Goal: Check status

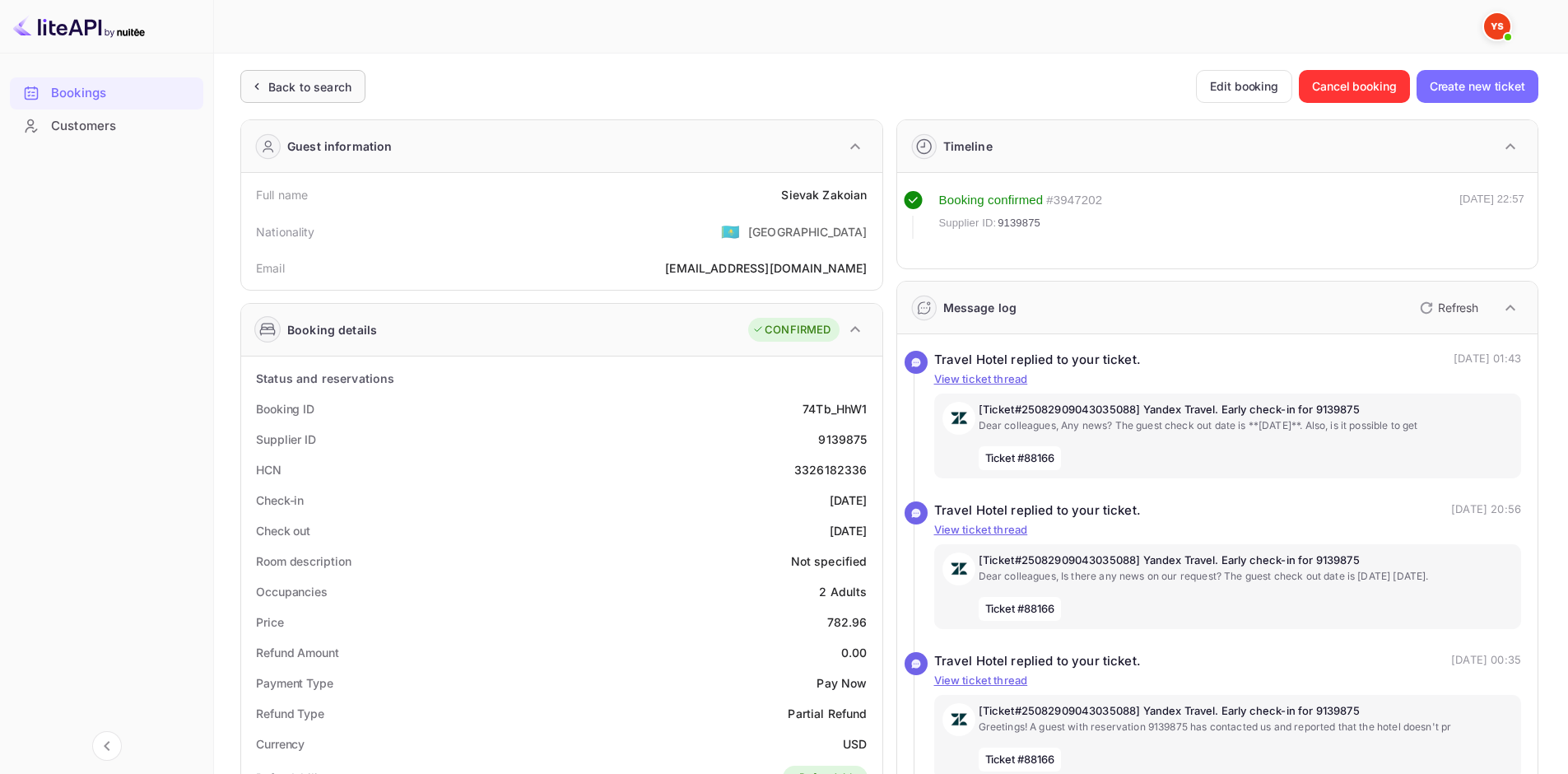
click at [338, 95] on div "Back to search" at bounding box center [302, 86] width 125 height 33
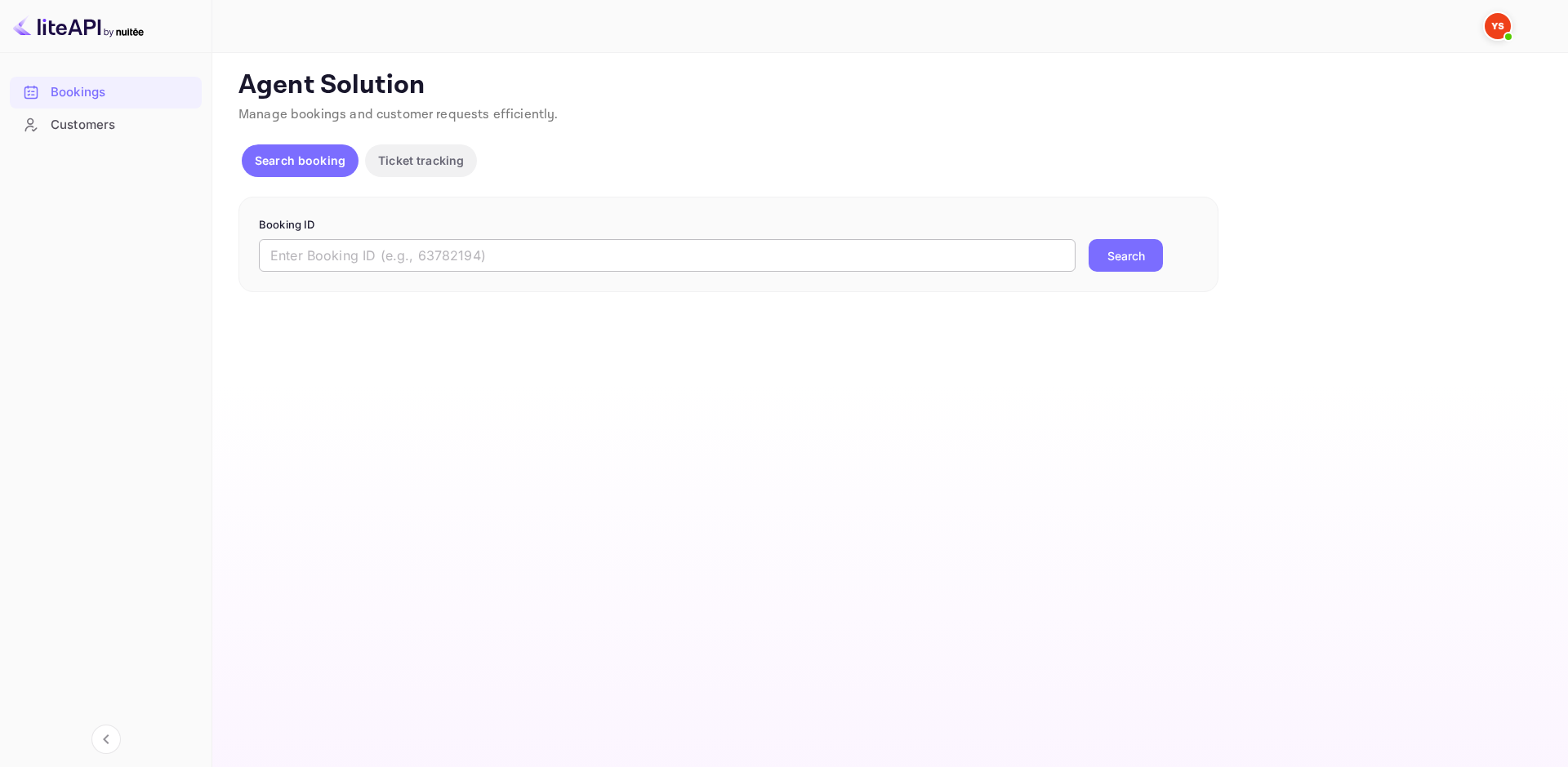
click at [393, 248] on input "text" at bounding box center [667, 255] width 816 height 32
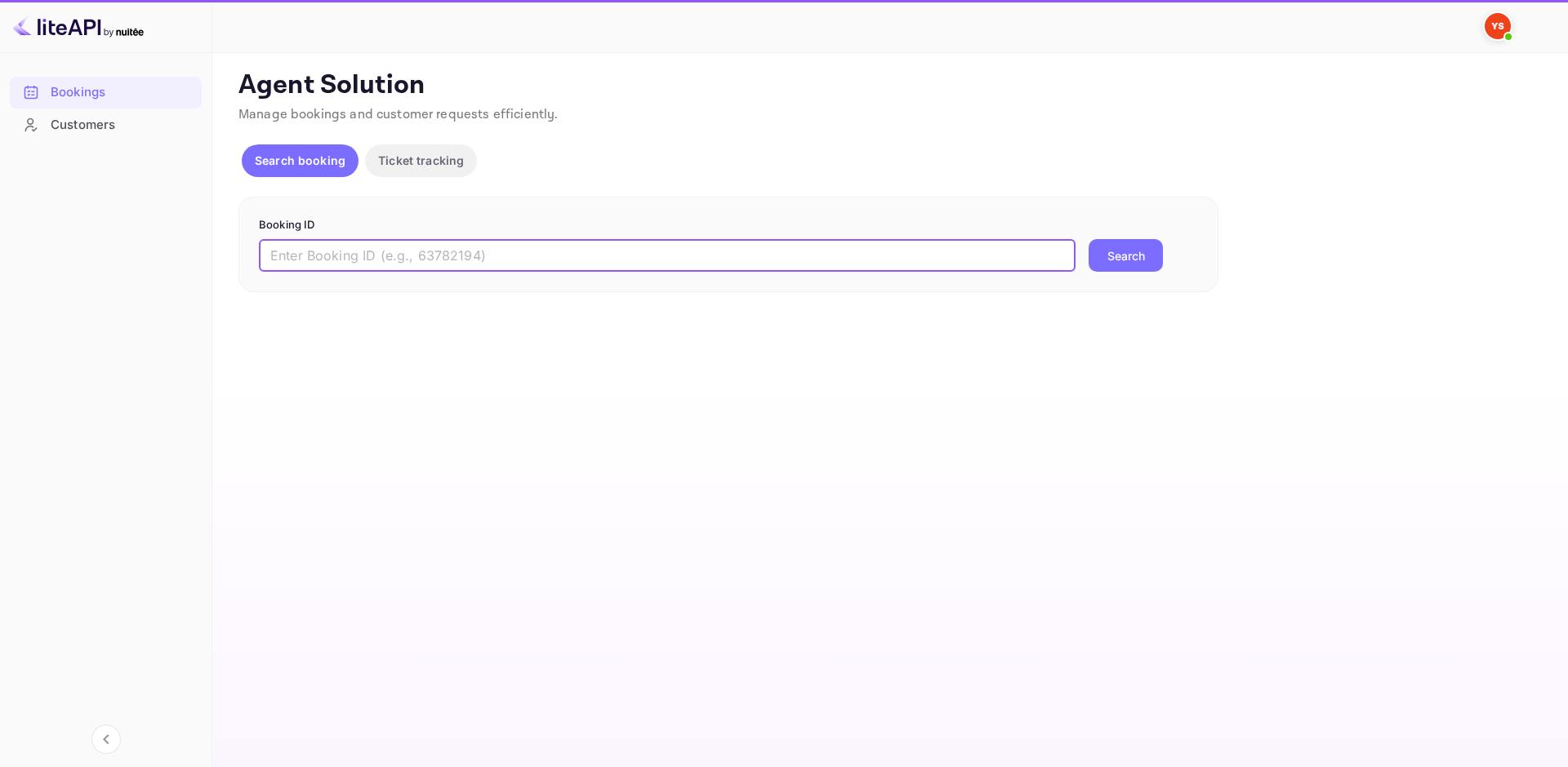
paste input "8782424"
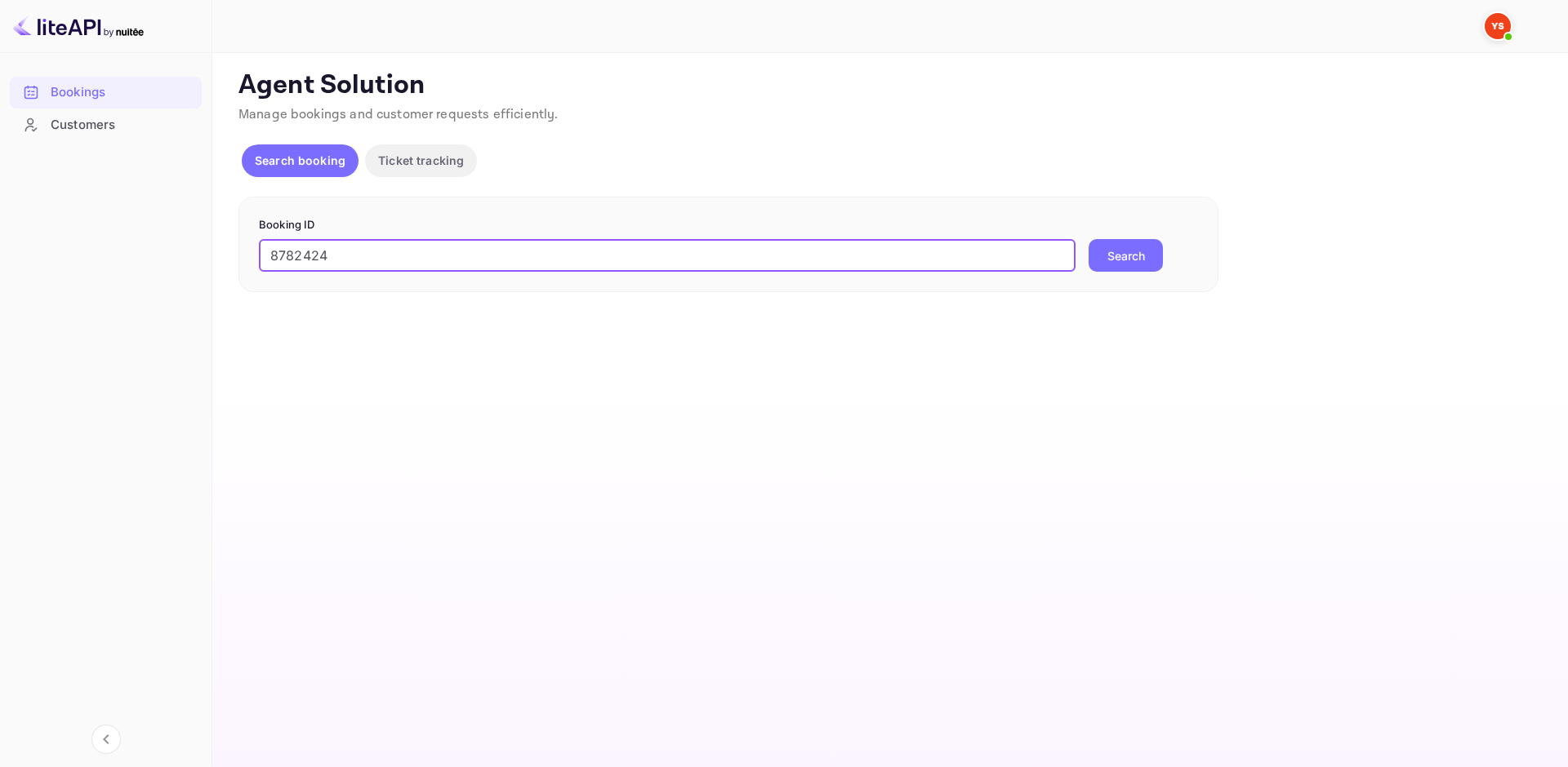
type input "8782424"
click at [1116, 258] on button "Search" at bounding box center [1125, 255] width 75 height 32
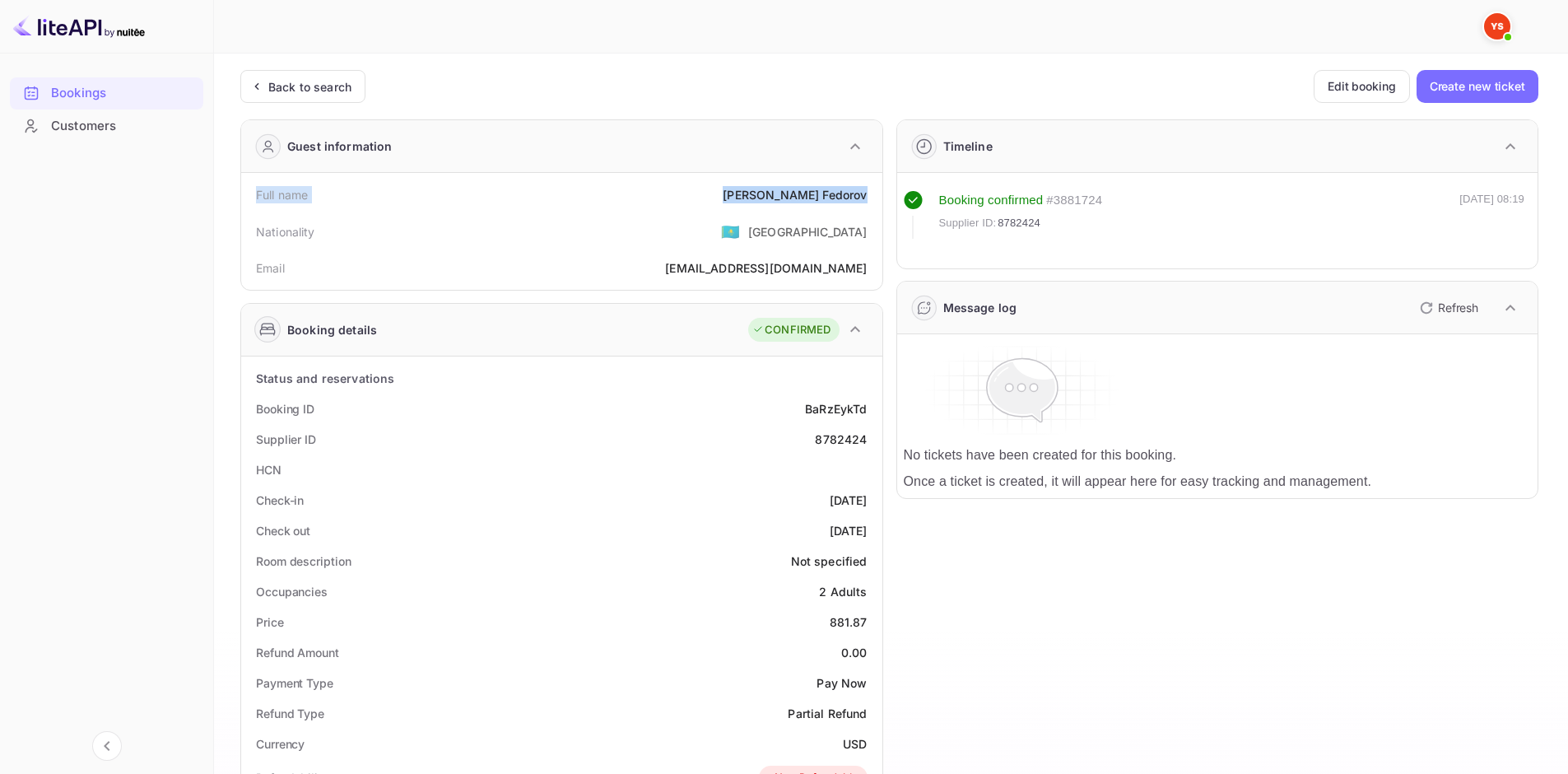
drag, startPoint x: 254, startPoint y: 189, endPoint x: 873, endPoint y: 194, distance: 619.0
click at [873, 194] on div "Full name [PERSON_NAME]" at bounding box center [561, 194] width 628 height 31
copy div "Full name [PERSON_NAME]"
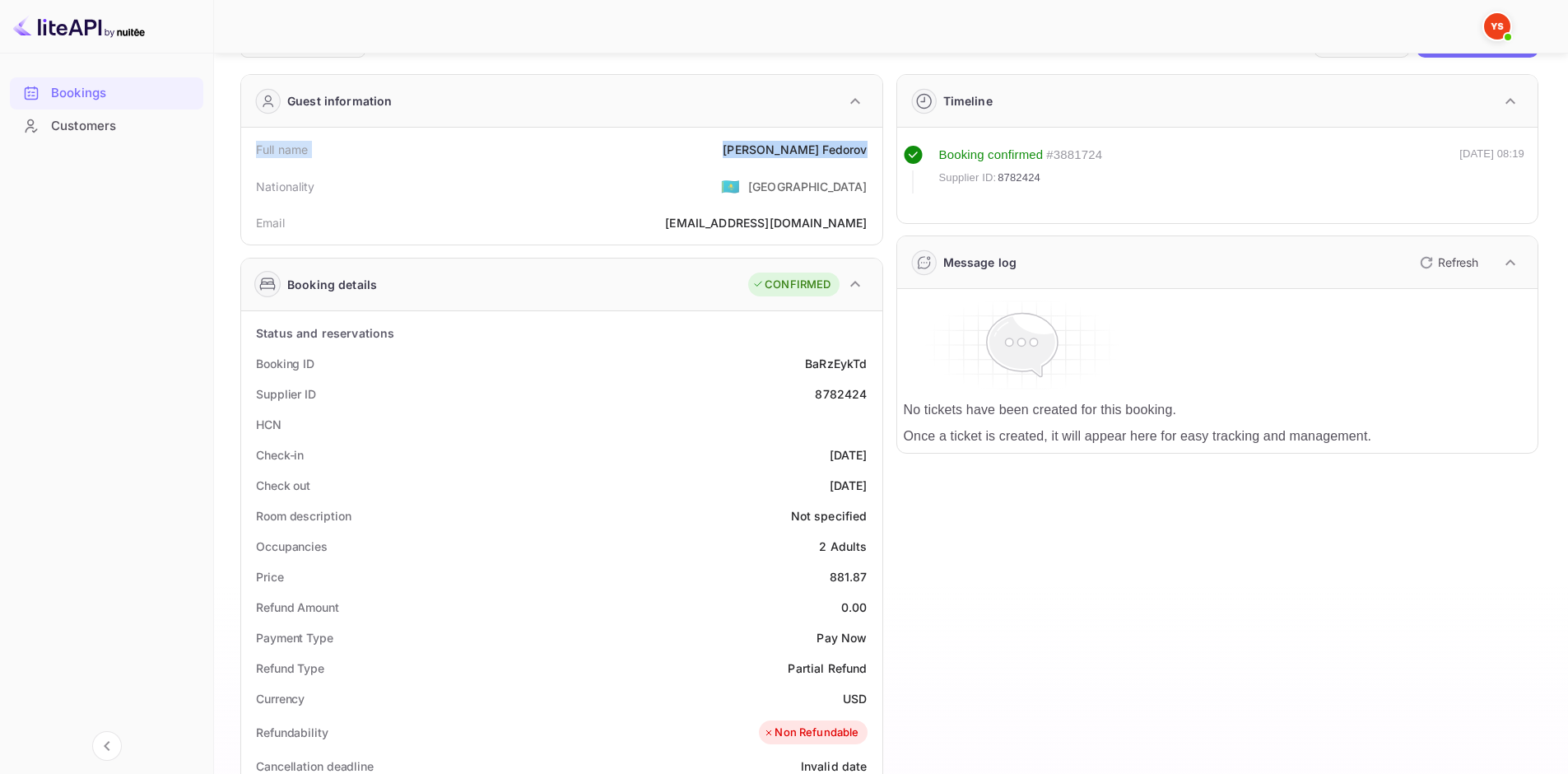
scroll to position [82, 0]
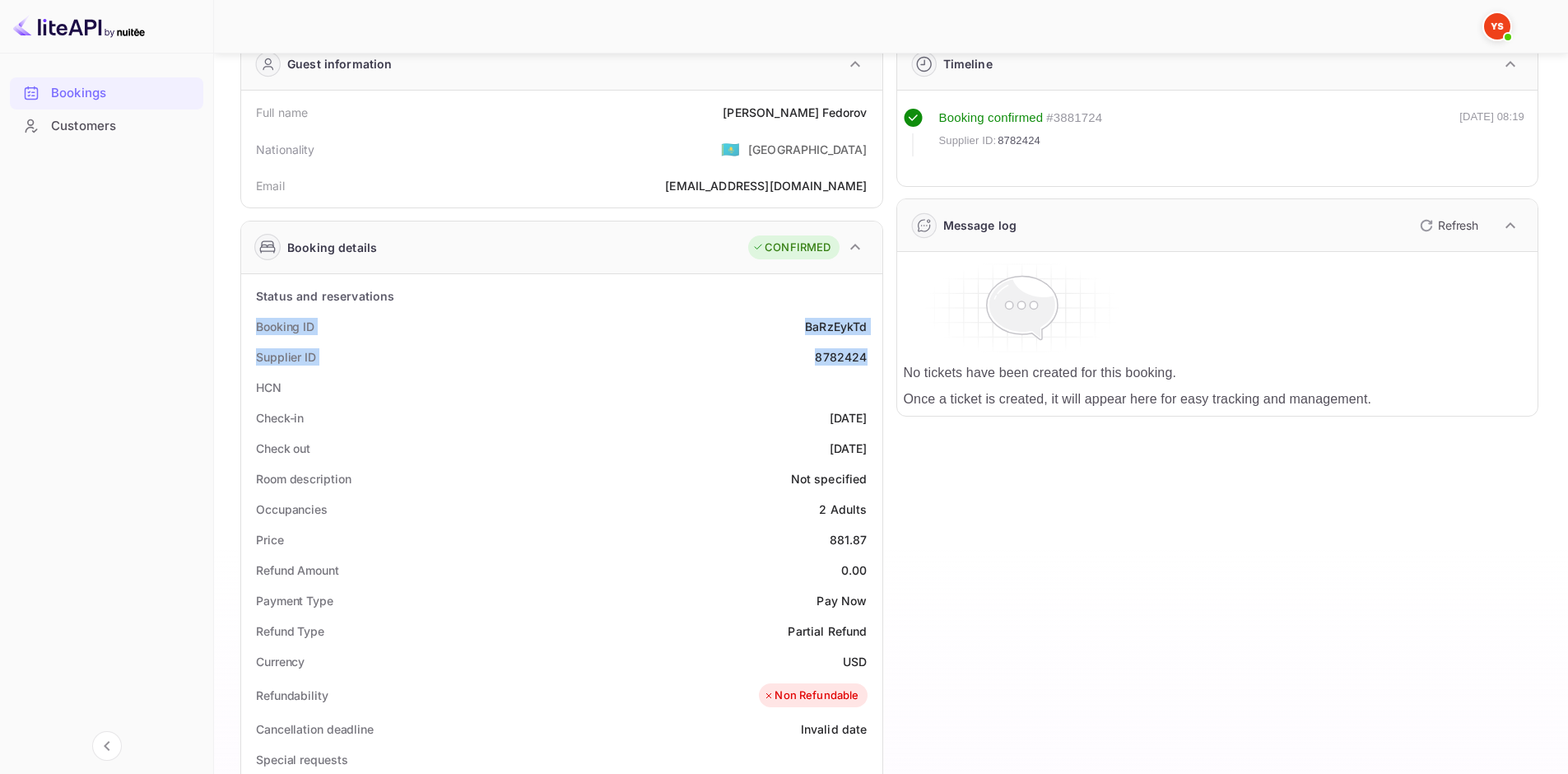
drag, startPoint x: 276, startPoint y: 322, endPoint x: 868, endPoint y: 356, distance: 593.0
click at [868, 356] on div "Status and reservations Booking ID BaRzEykTd Supplier ID 8782424 HCN Check-in […" at bounding box center [561, 727] width 642 height 908
copy div "Booking ID BaRzEykTd Supplier ID 8782424"
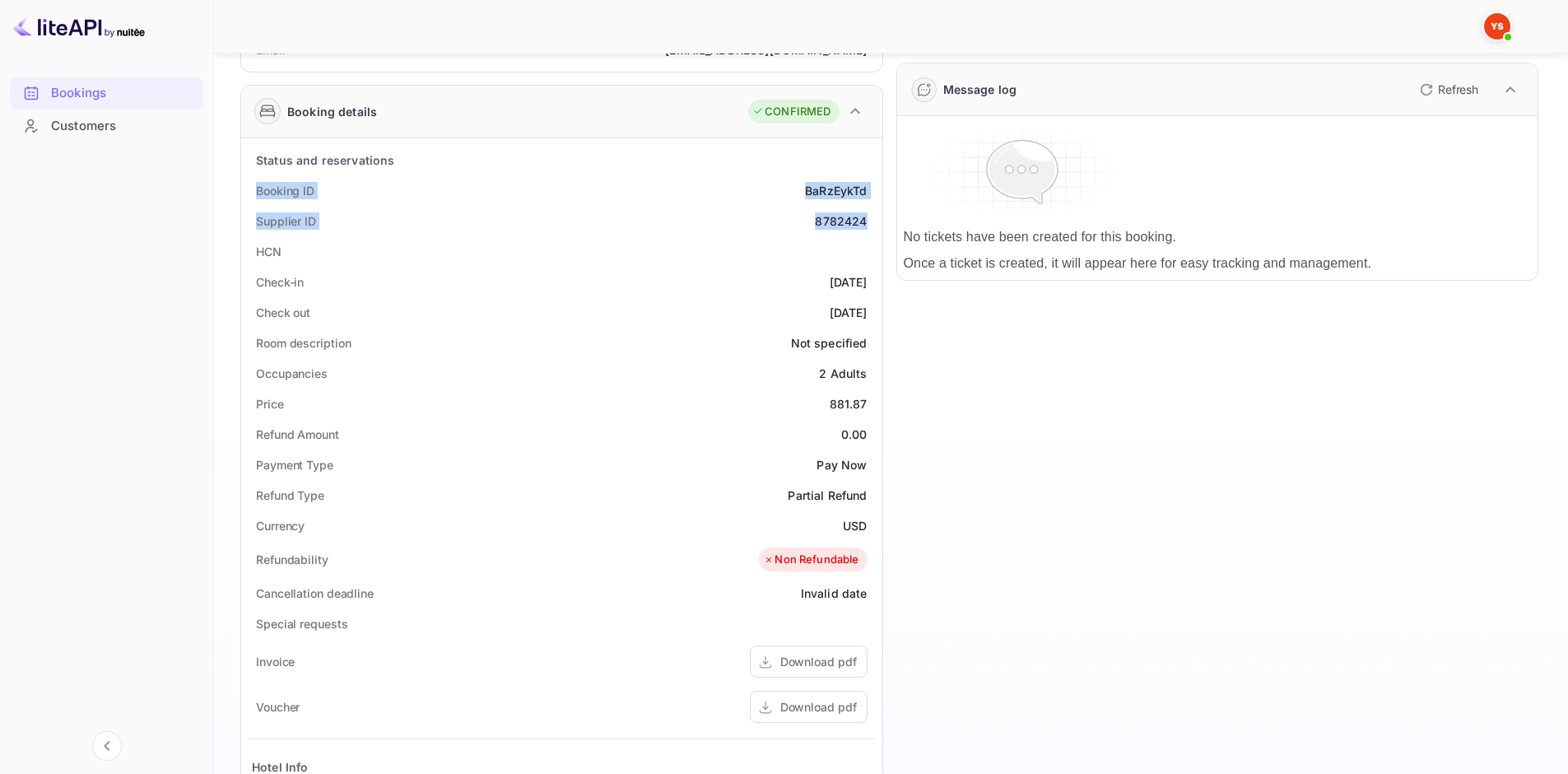
scroll to position [247, 0]
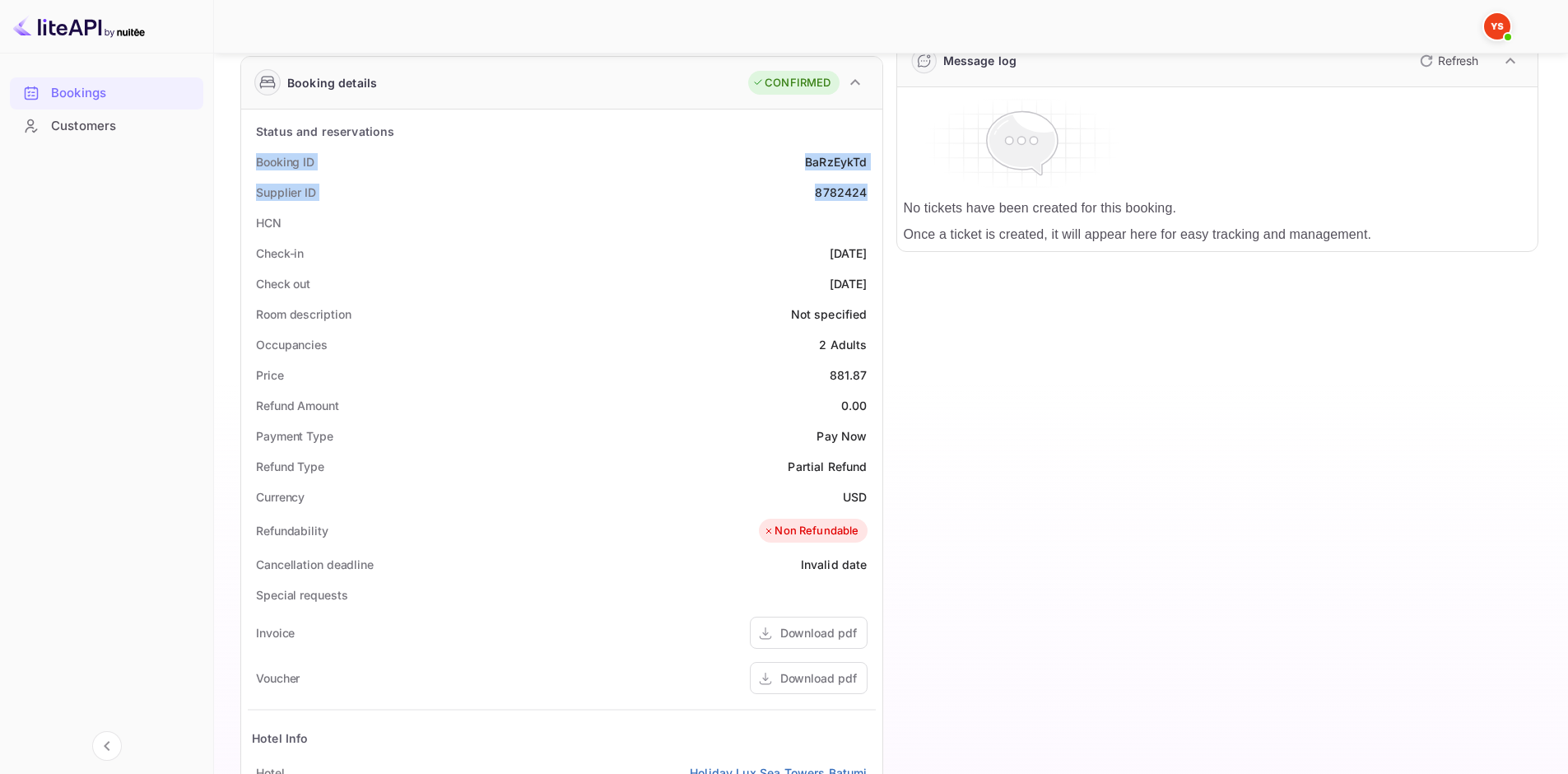
drag, startPoint x: 251, startPoint y: 249, endPoint x: 874, endPoint y: 283, distance: 623.9
click at [874, 283] on div "Status and reservations Booking ID BaRzEykTd Supplier ID 8782424 HCN Check-in […" at bounding box center [561, 563] width 628 height 894
copy div "Check-in [DATE] Check out [DATE]"
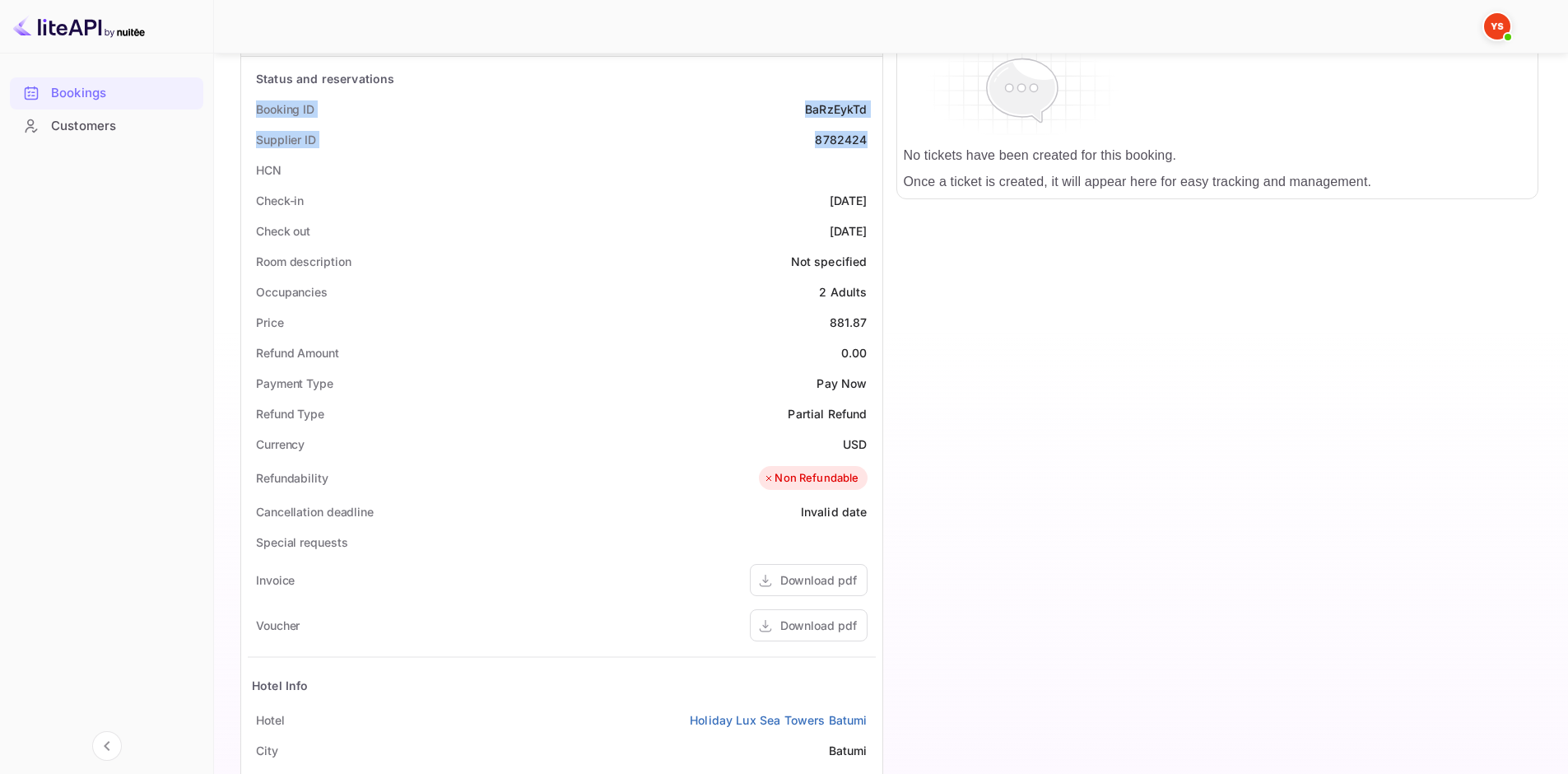
scroll to position [412, 0]
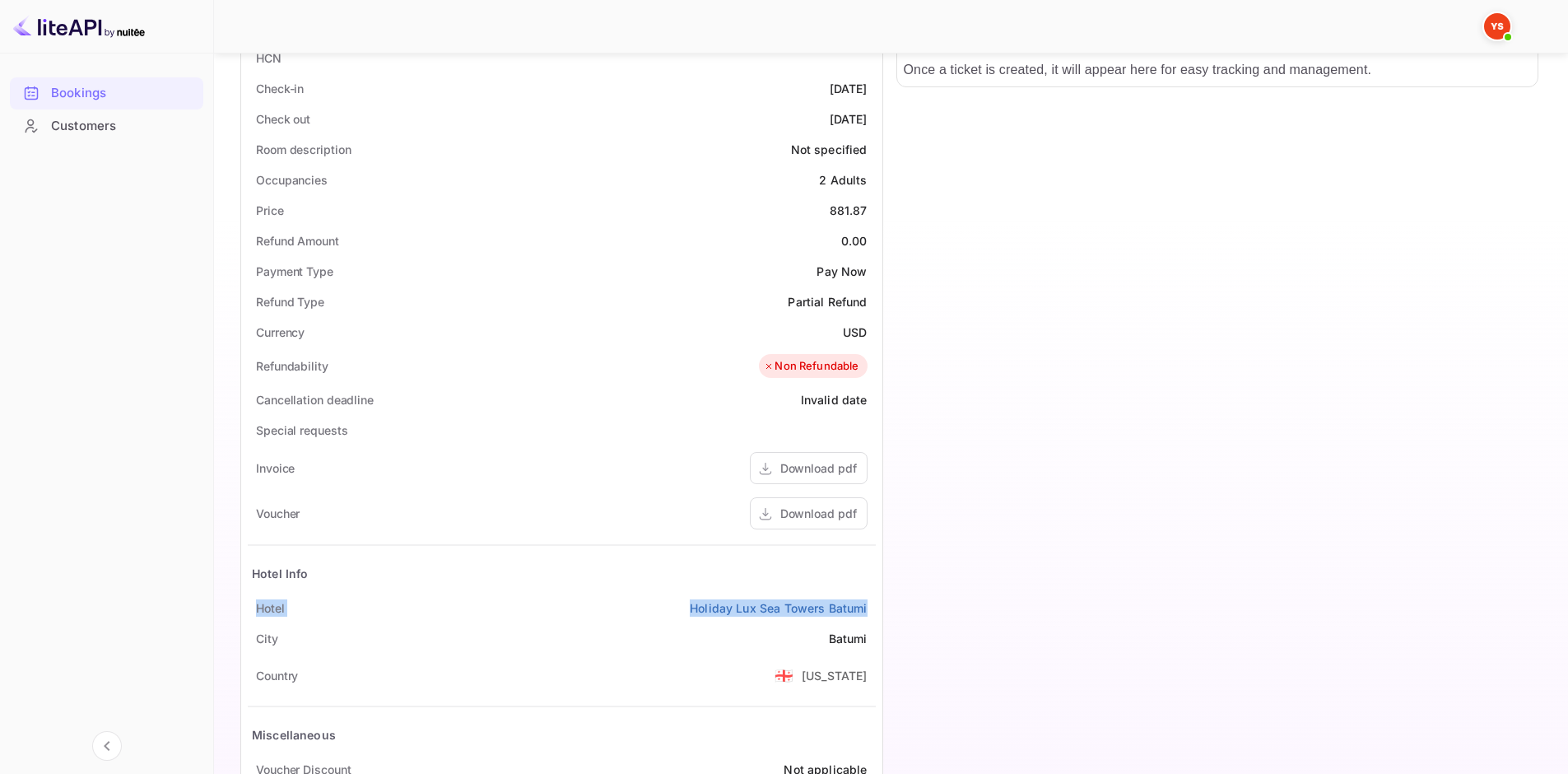
drag, startPoint x: 256, startPoint y: 606, endPoint x: 877, endPoint y: 598, distance: 621.1
click at [877, 598] on div "Status and reservations Booking ID BaRzEykTd Supplier ID 8782424 HCN Check-in […" at bounding box center [561, 398] width 642 height 908
copy div "Hotel Holiday [GEOGRAPHIC_DATA]"
